Goal: Task Accomplishment & Management: Manage account settings

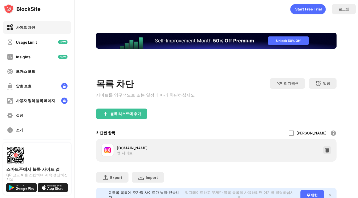
click at [328, 106] on div "목록 차단 사이트를 영구적으로 또는 일정에 따라 차단하십시오 리디렉션 웹 사이트 리디렉션을 설정하려면 클릭하십시오 일정 블록 목록이 활성화될 …" at bounding box center [216, 93] width 241 height 30
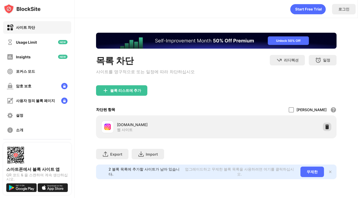
click at [329, 125] on img at bounding box center [327, 126] width 5 height 5
